Goal: Task Accomplishment & Management: Use online tool/utility

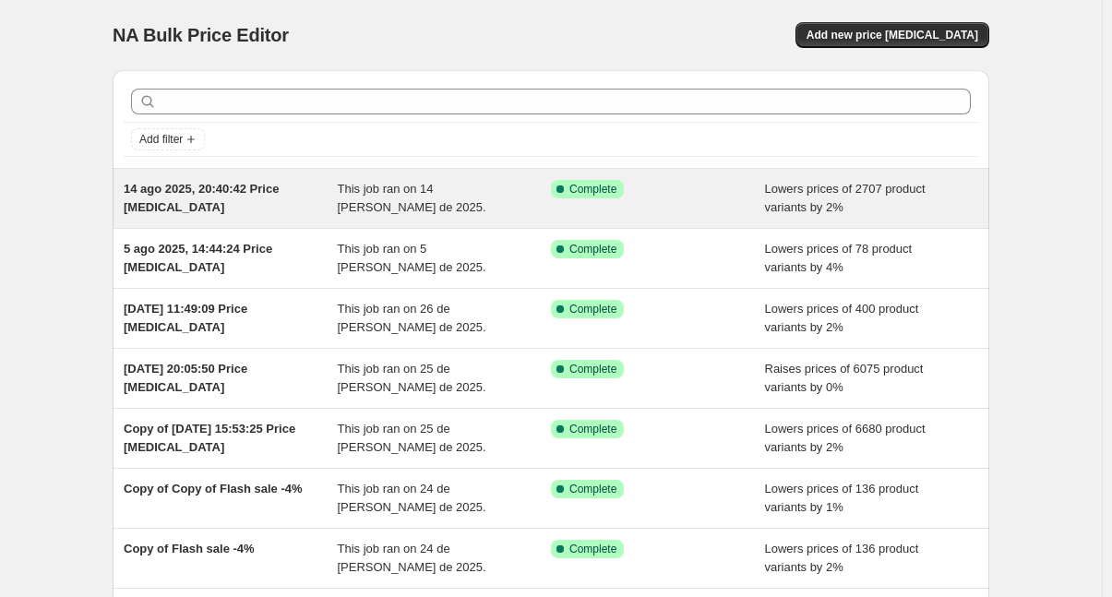
click at [306, 203] on div "14 ago 2025, 20:40:42 Price [MEDICAL_DATA]" at bounding box center [231, 198] width 214 height 37
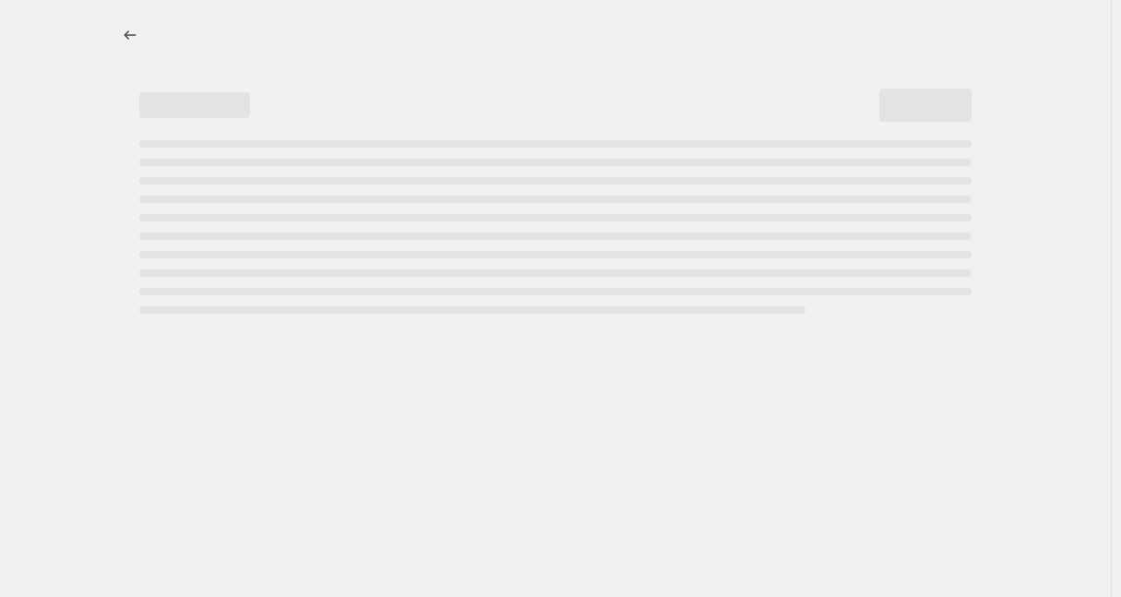
select select "percentage"
select select "no_change"
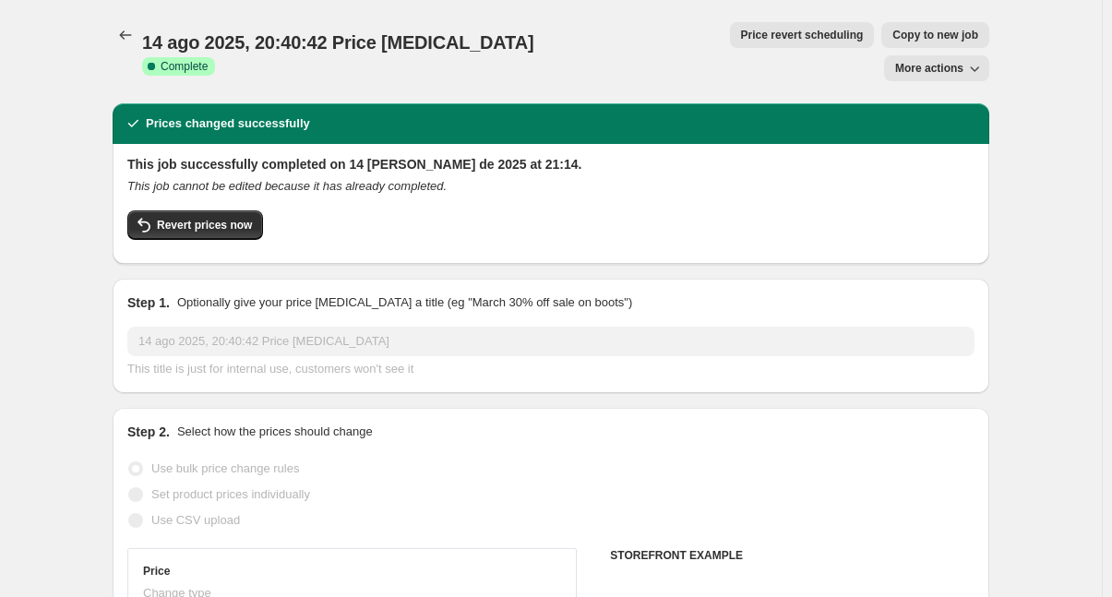
select select "vendor"
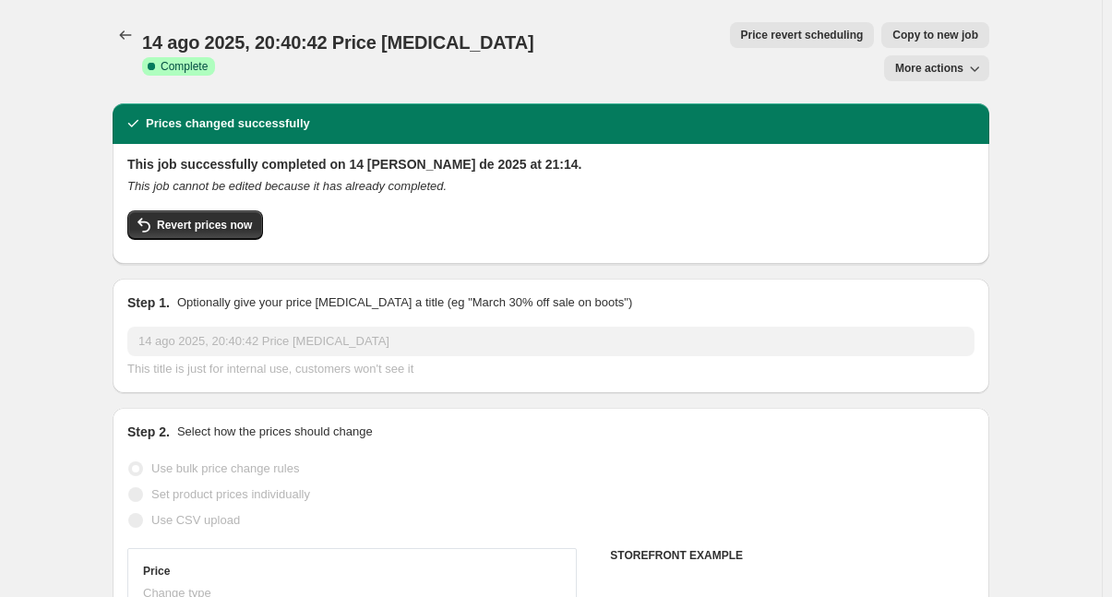
select select "vendor"
click at [892, 37] on span "Copy to new job" at bounding box center [935, 35] width 86 height 15
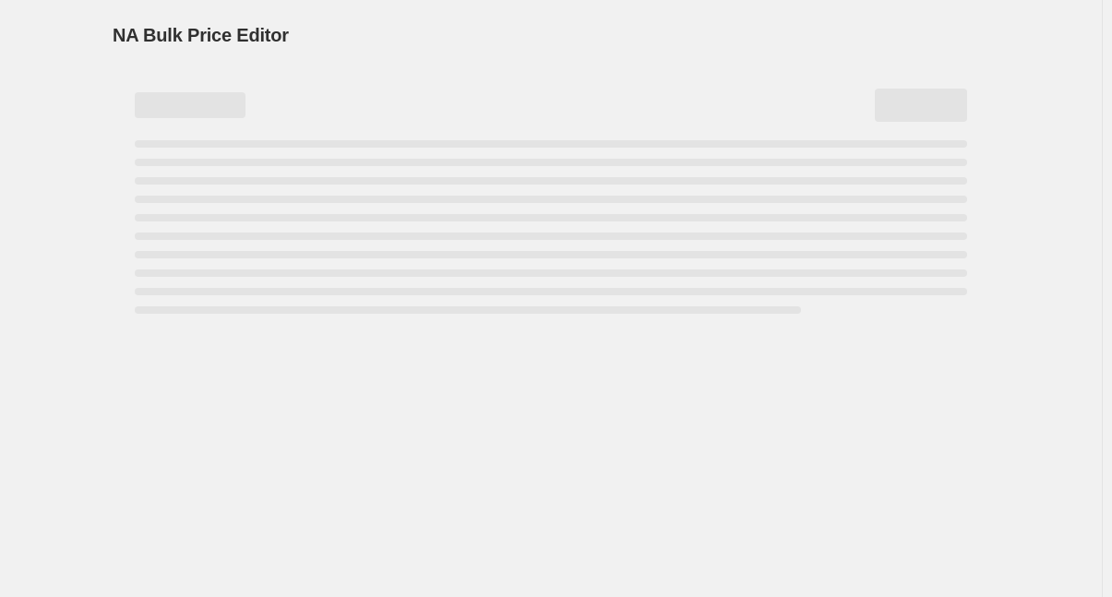
select select "percentage"
select select "no_change"
select select "vendor"
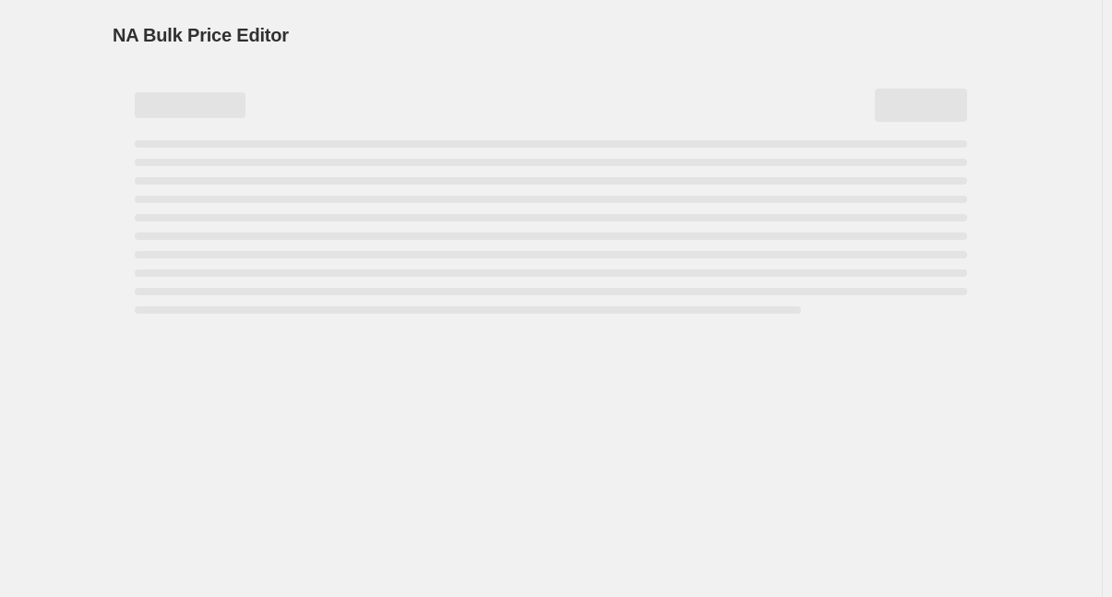
select select "vendor"
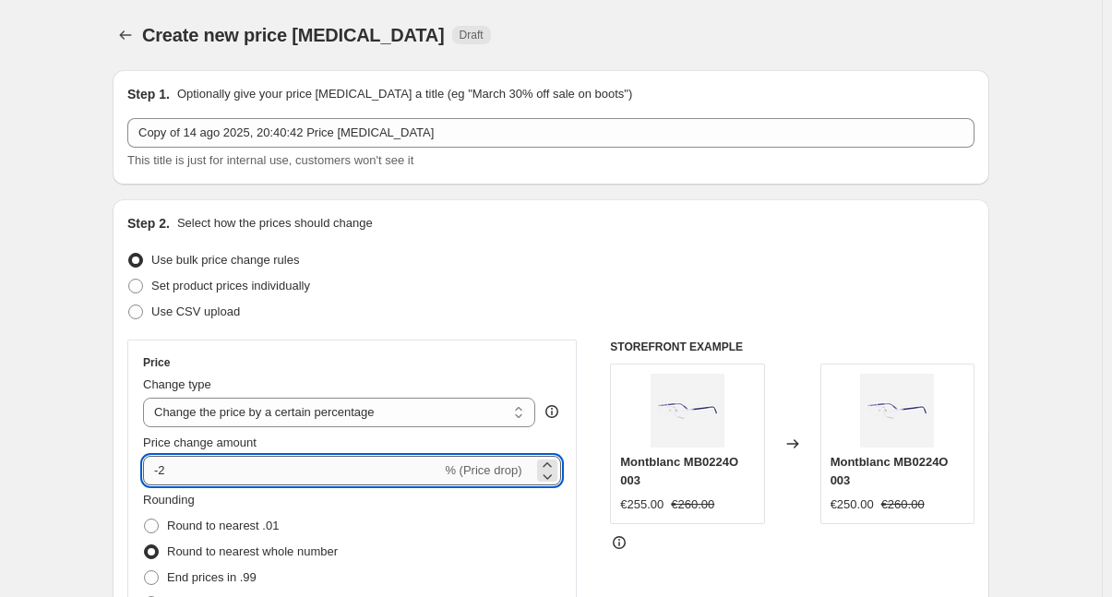
click at [163, 470] on input "-2" at bounding box center [292, 471] width 298 height 30
click at [165, 471] on input "-2" at bounding box center [292, 471] width 298 height 30
type input "-4"
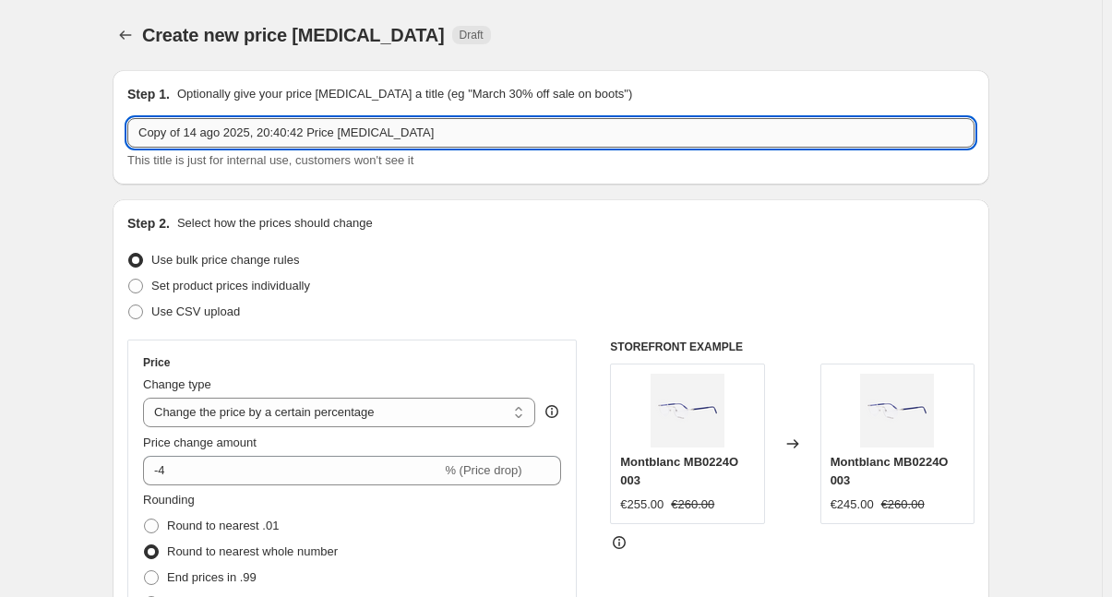
click at [446, 133] on input "Copy of 14 ago 2025, 20:40:42 Price [MEDICAL_DATA]" at bounding box center [550, 133] width 847 height 30
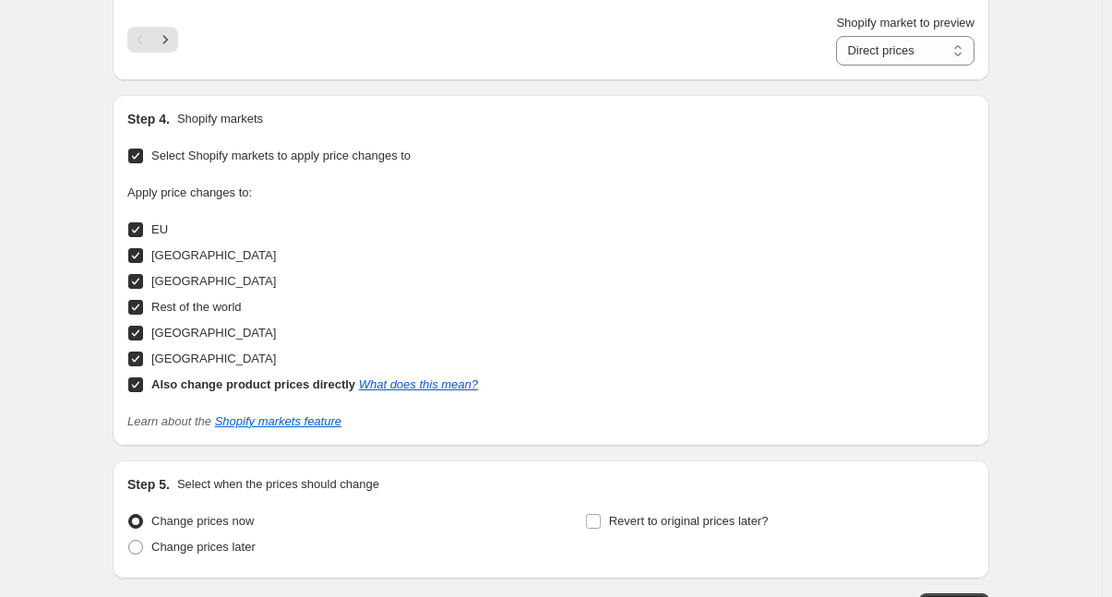
scroll to position [1937, 0]
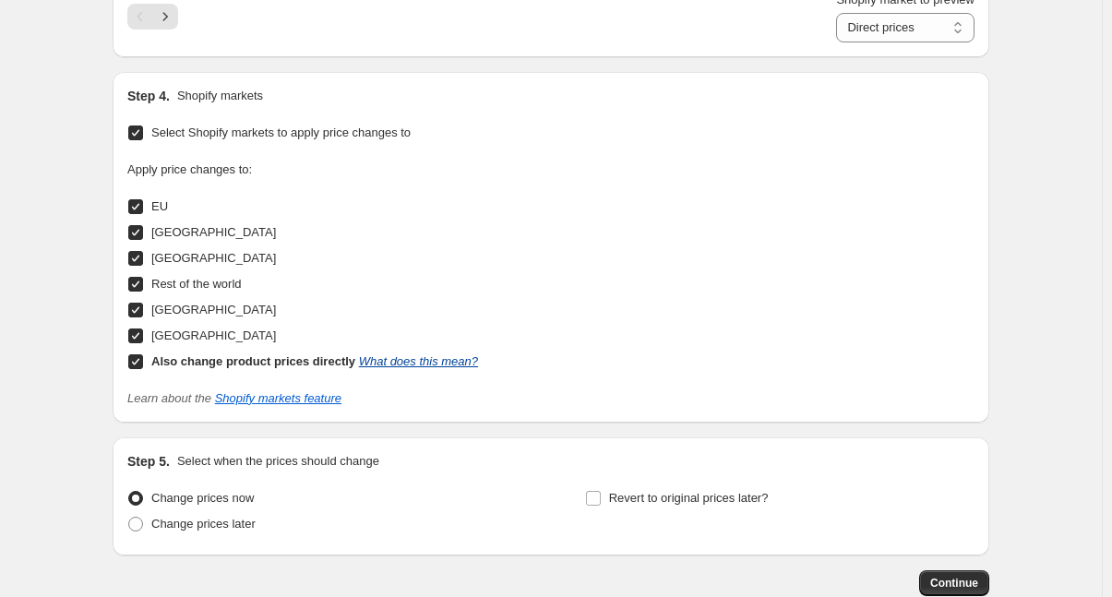
type input "Copy of 14 ago 2025, 20:40:42 Price [MEDICAL_DATA] ultima bajada rebajas"
click at [432, 358] on link "What does this mean?" at bounding box center [418, 361] width 119 height 14
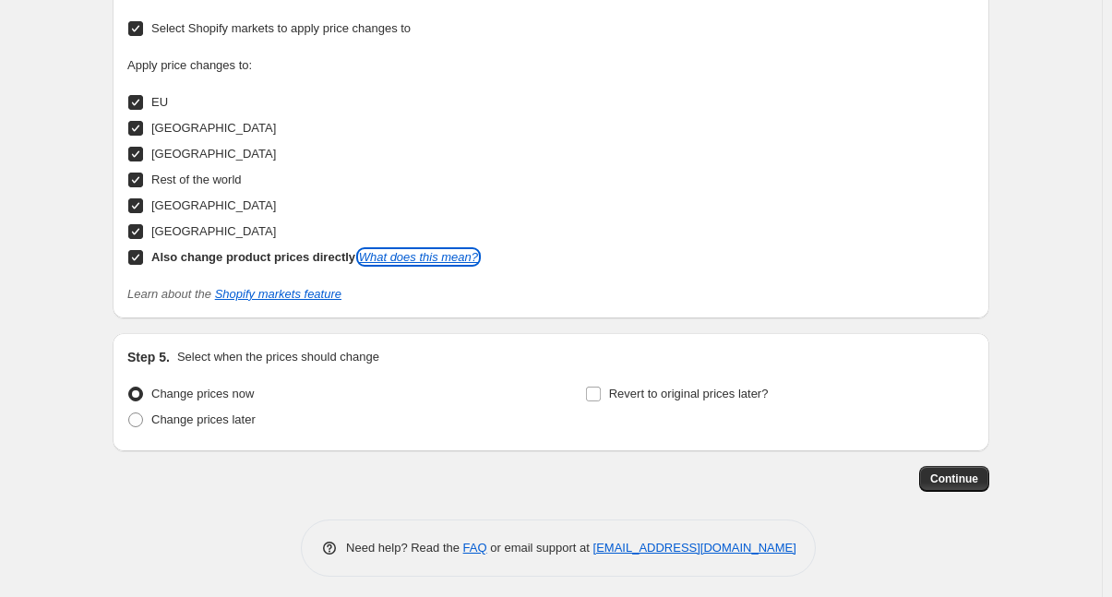
scroll to position [2042, 0]
click at [971, 474] on span "Continue" at bounding box center [954, 477] width 48 height 15
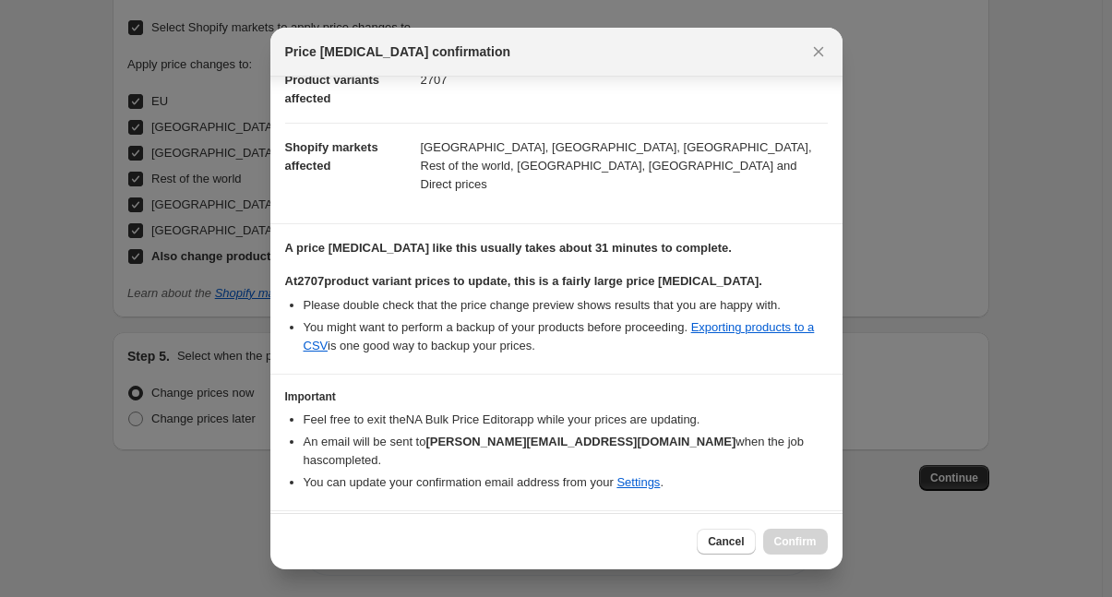
scroll to position [231, 0]
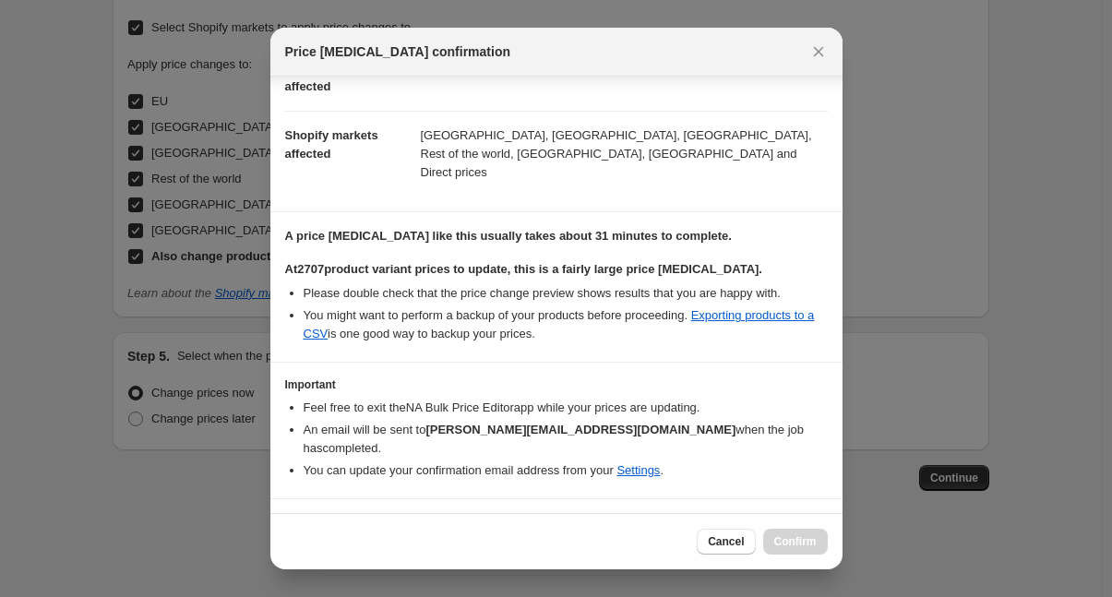
click at [297, 519] on input "I understand that this price [MEDICAL_DATA] will affect 2707 product variants" at bounding box center [293, 526] width 15 height 15
checkbox input "true"
click at [803, 541] on span "Confirm" at bounding box center [795, 541] width 42 height 15
